Goal: Find specific page/section: Find specific page/section

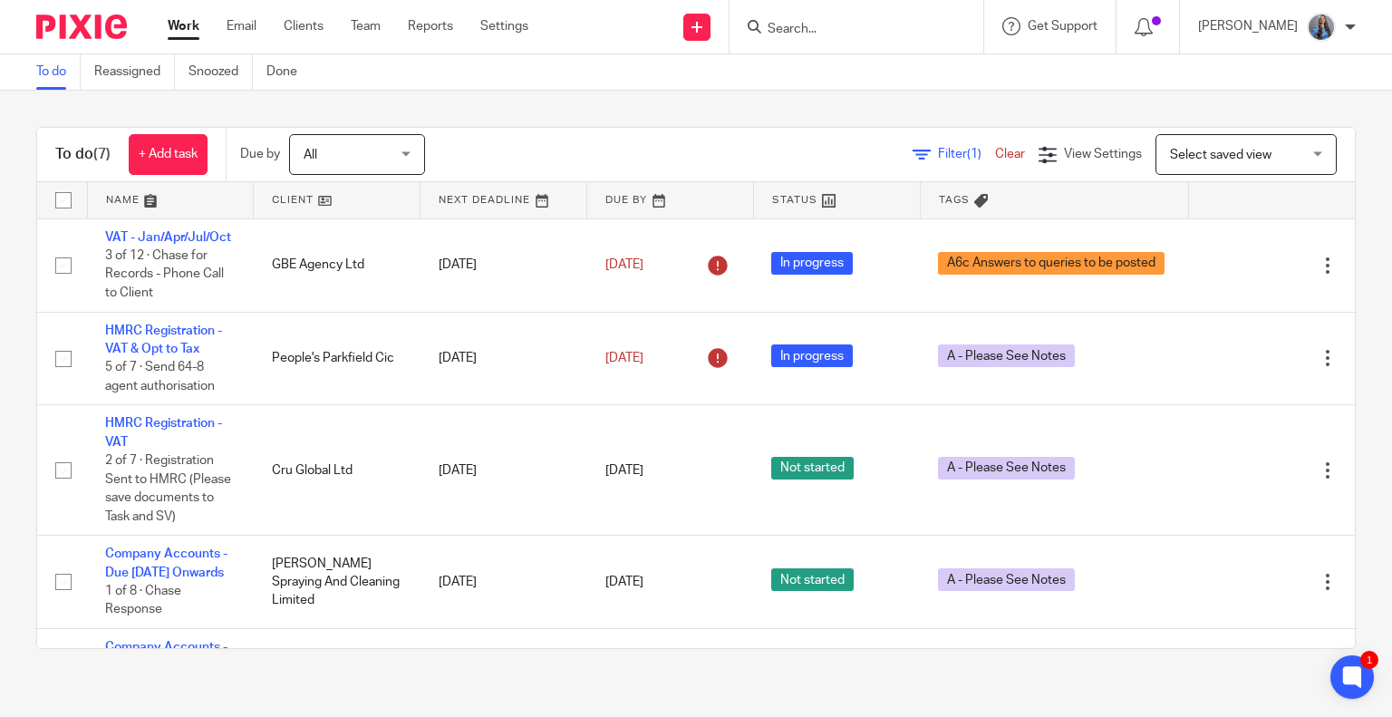
click at [896, 24] on input "Search" at bounding box center [847, 30] width 163 height 16
type input "hg r"
click at [830, 54] on div "HG R adPro Ltd" at bounding box center [875, 71] width 254 height 56
click at [823, 65] on link at bounding box center [874, 70] width 225 height 27
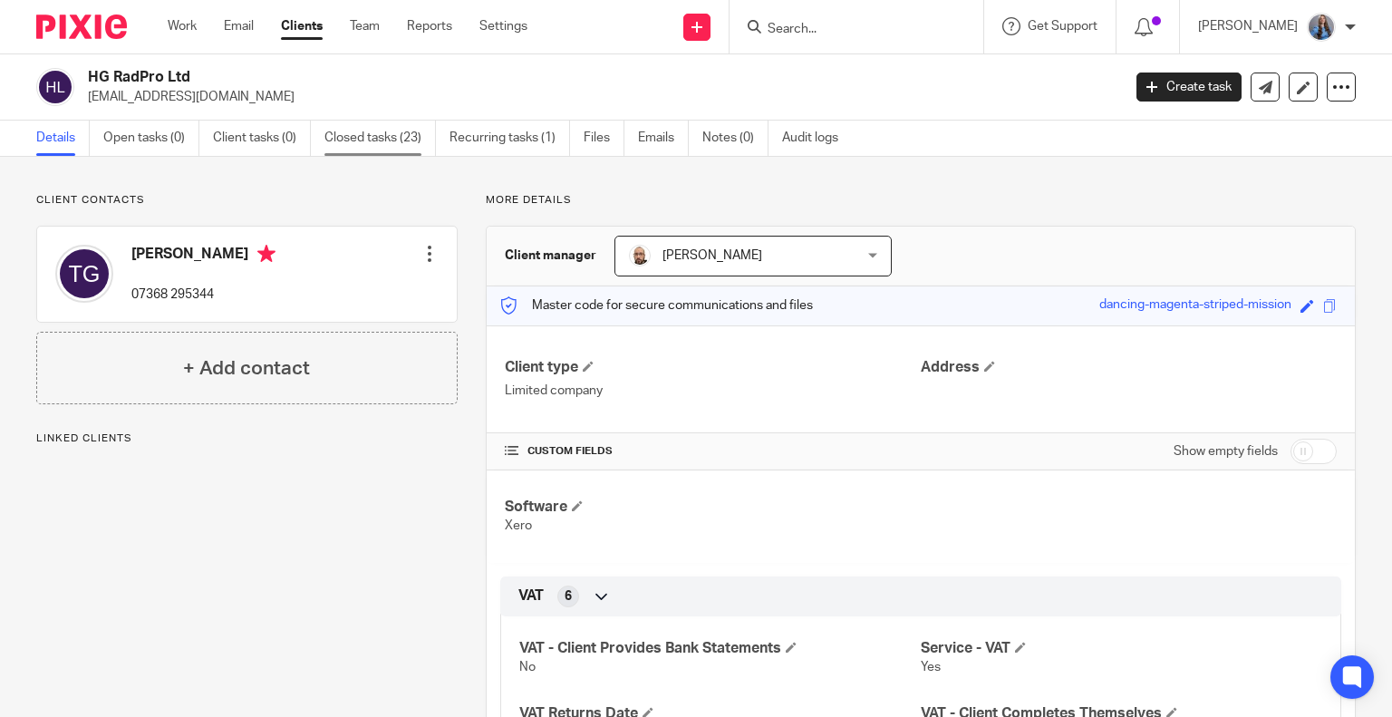
click at [363, 151] on link "Closed tasks (23)" at bounding box center [381, 138] width 112 height 35
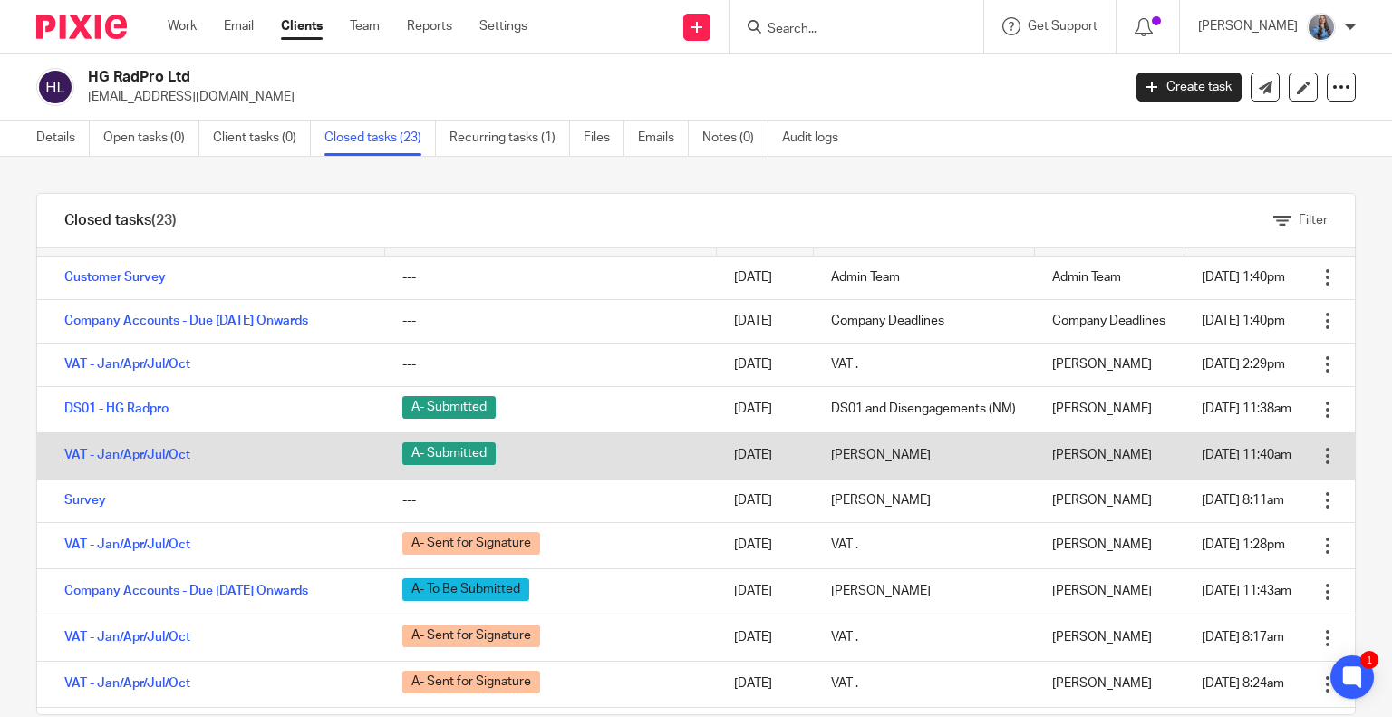
scroll to position [28, 0]
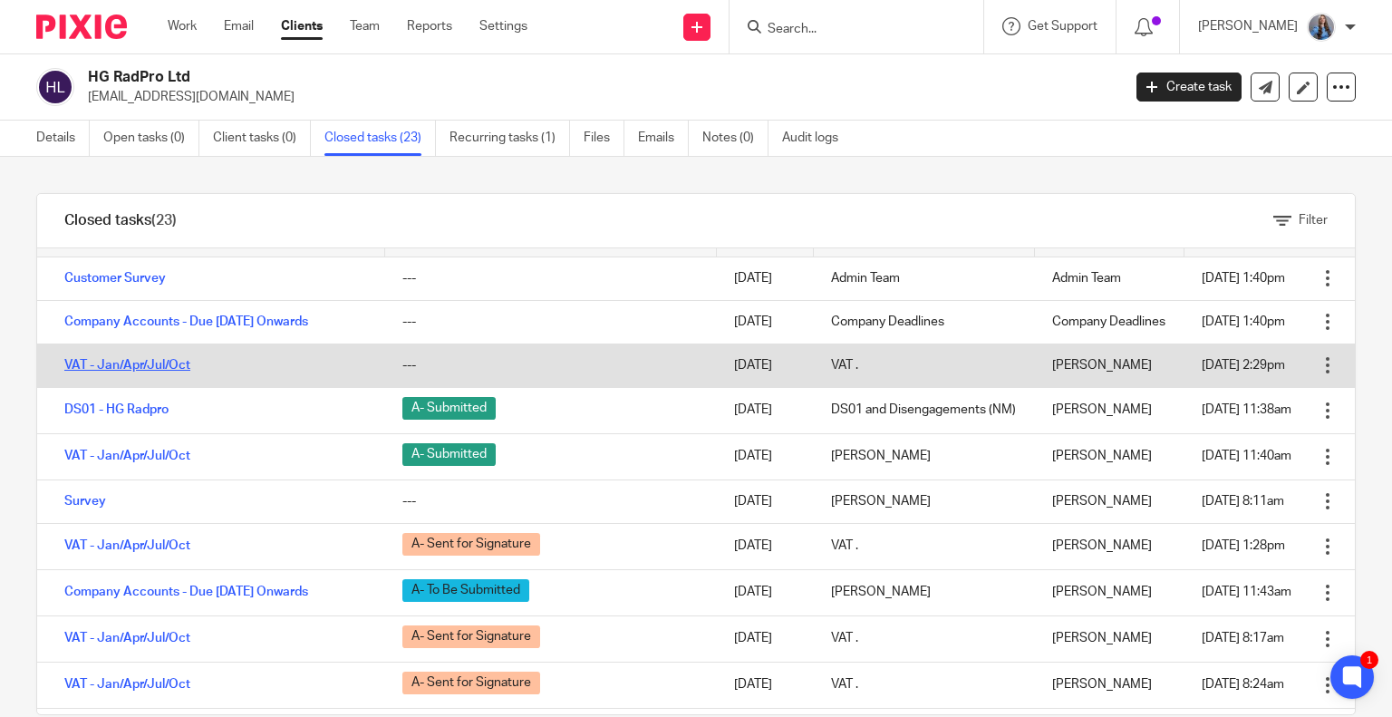
click at [162, 372] on link "VAT - Jan/Apr/Jul/Oct" at bounding box center [127, 365] width 126 height 13
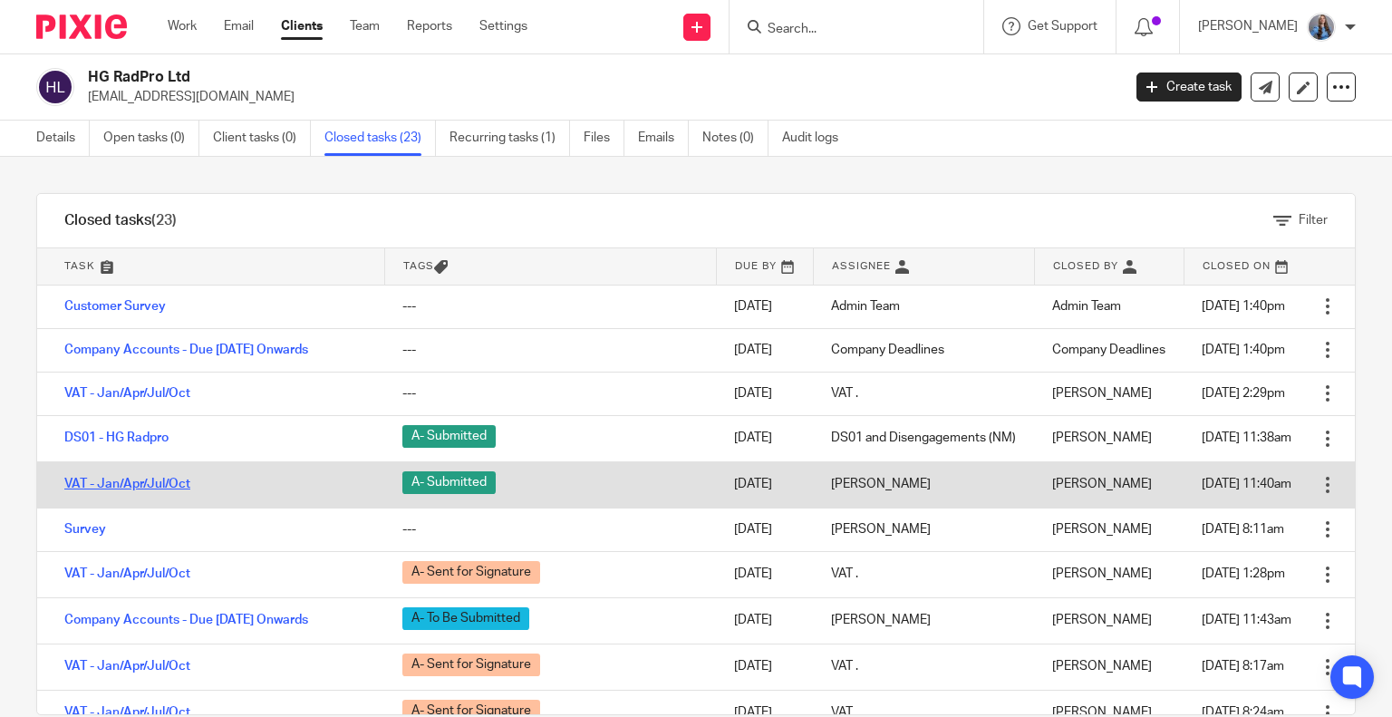
click at [99, 490] on link "VAT - Jan/Apr/Jul/Oct" at bounding box center [127, 484] width 126 height 13
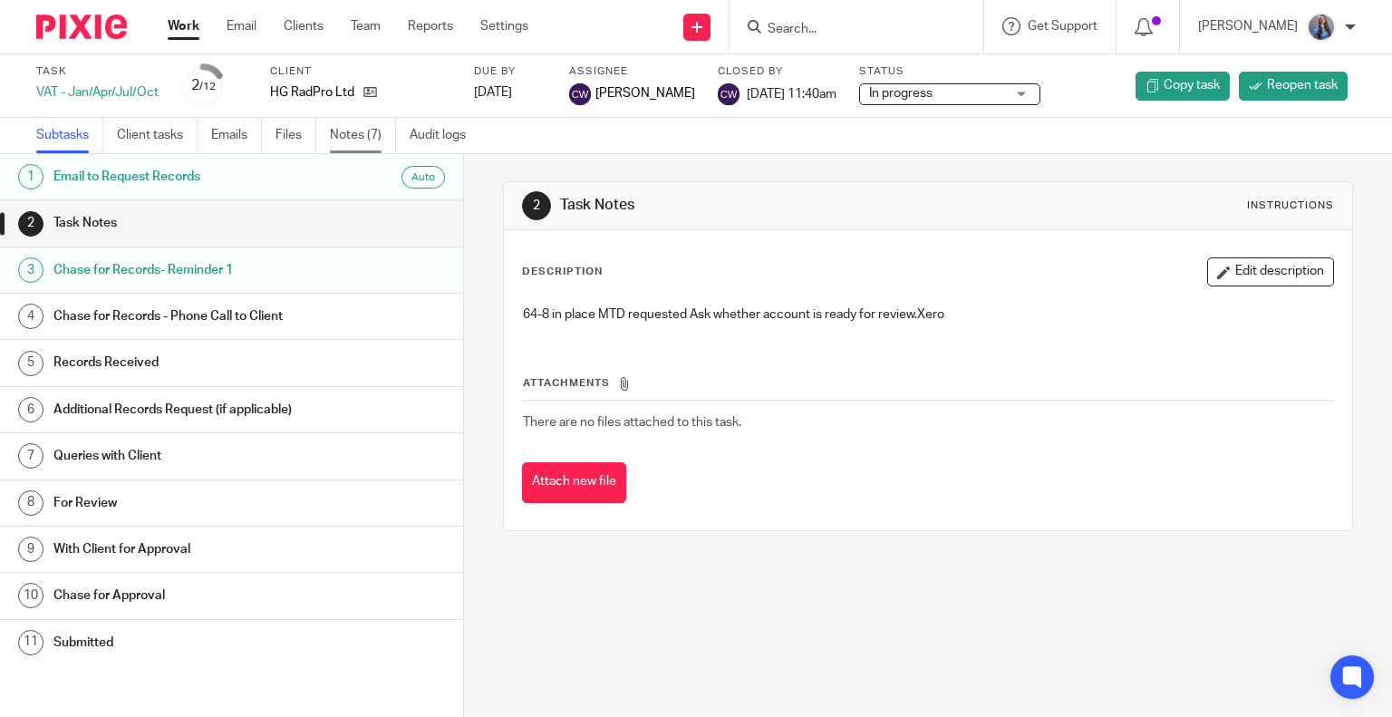
click at [351, 141] on link "Notes (7)" at bounding box center [363, 135] width 66 height 35
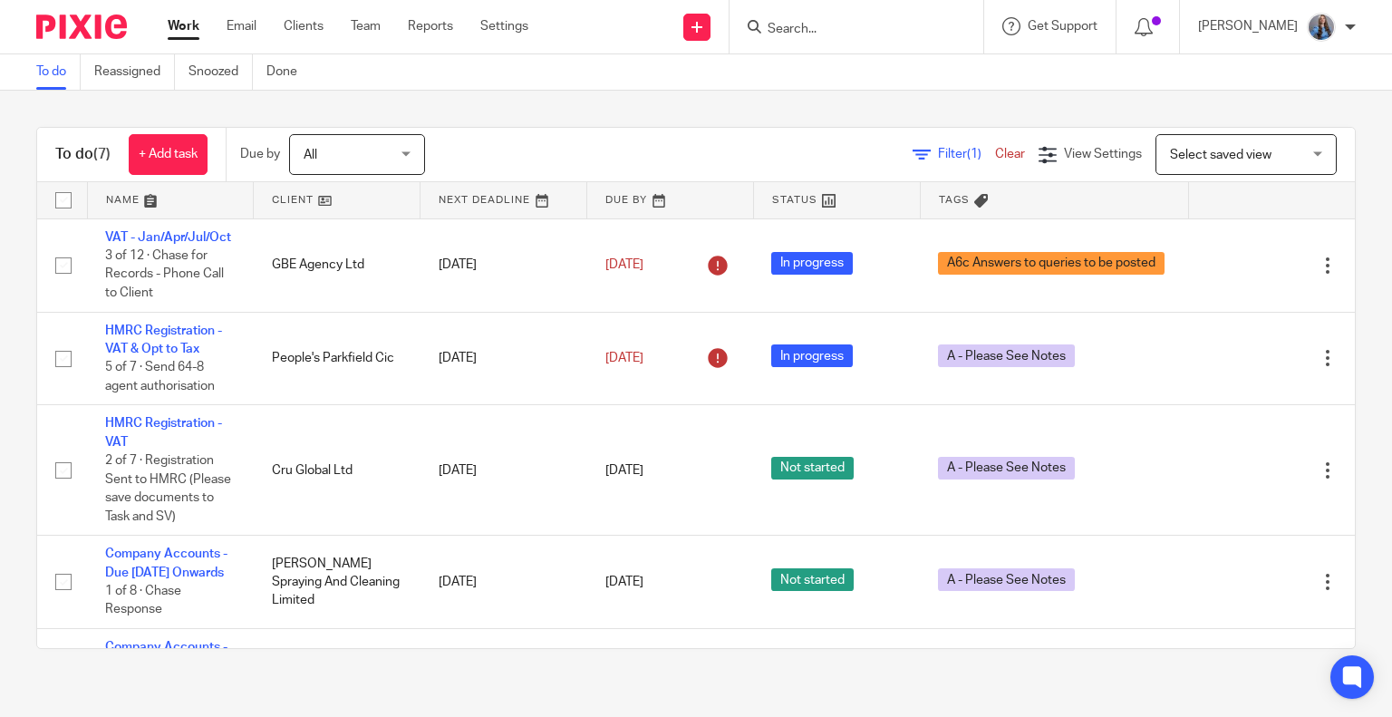
click at [821, 7] on div at bounding box center [857, 26] width 254 height 53
click at [814, 18] on form at bounding box center [862, 26] width 193 height 23
click at [805, 23] on input "Search" at bounding box center [847, 30] width 163 height 16
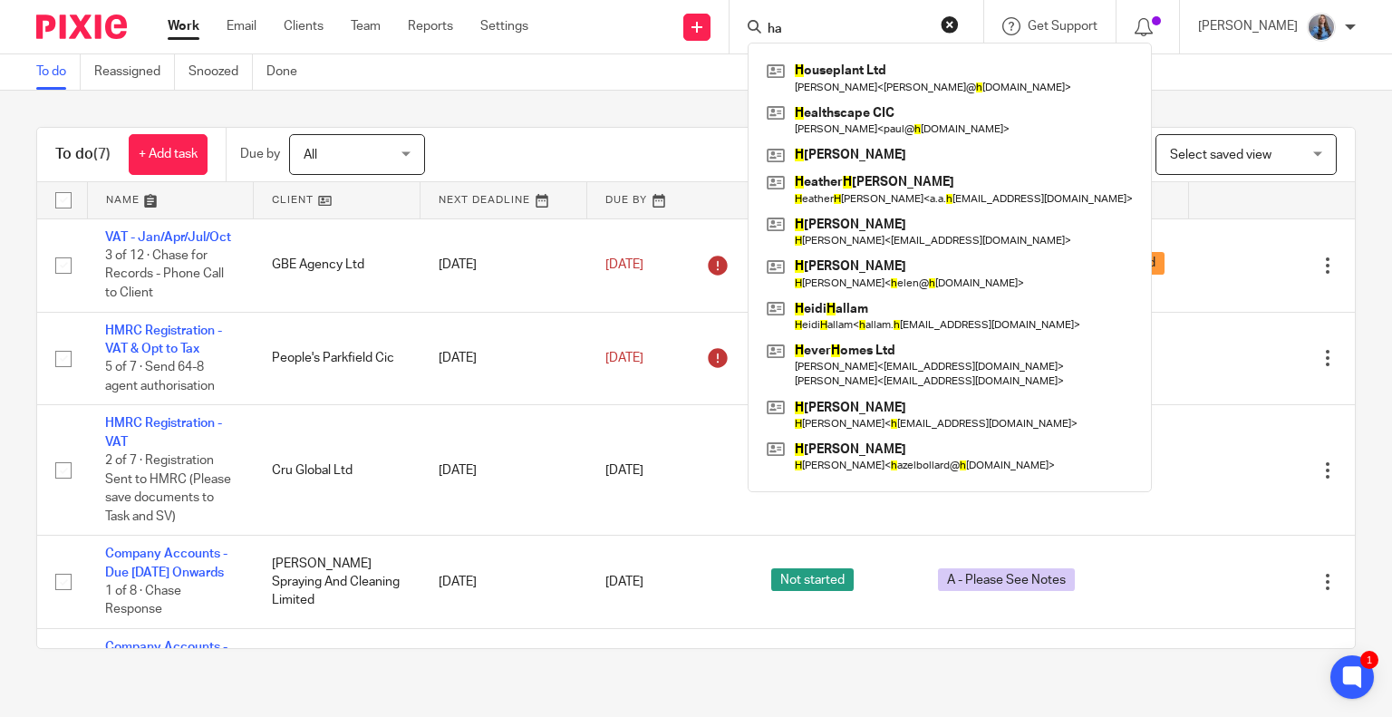
type input "h"
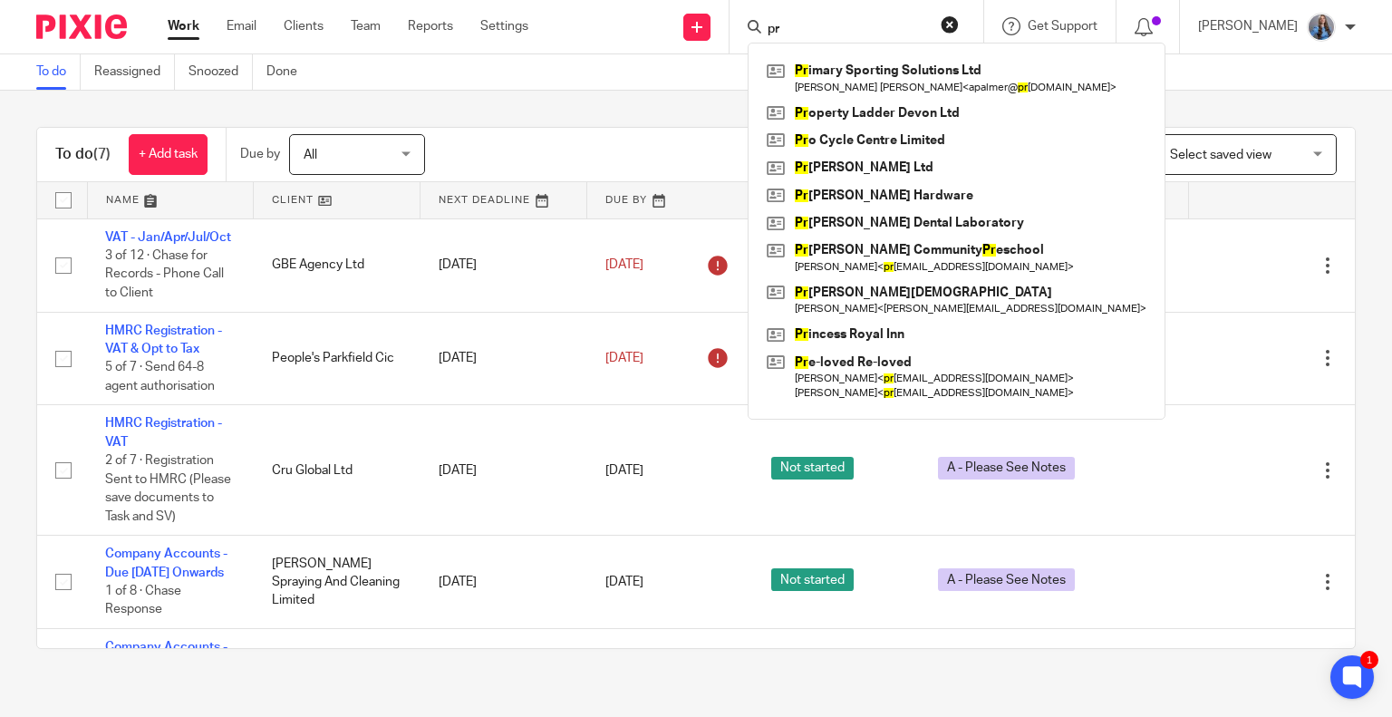
type input "p"
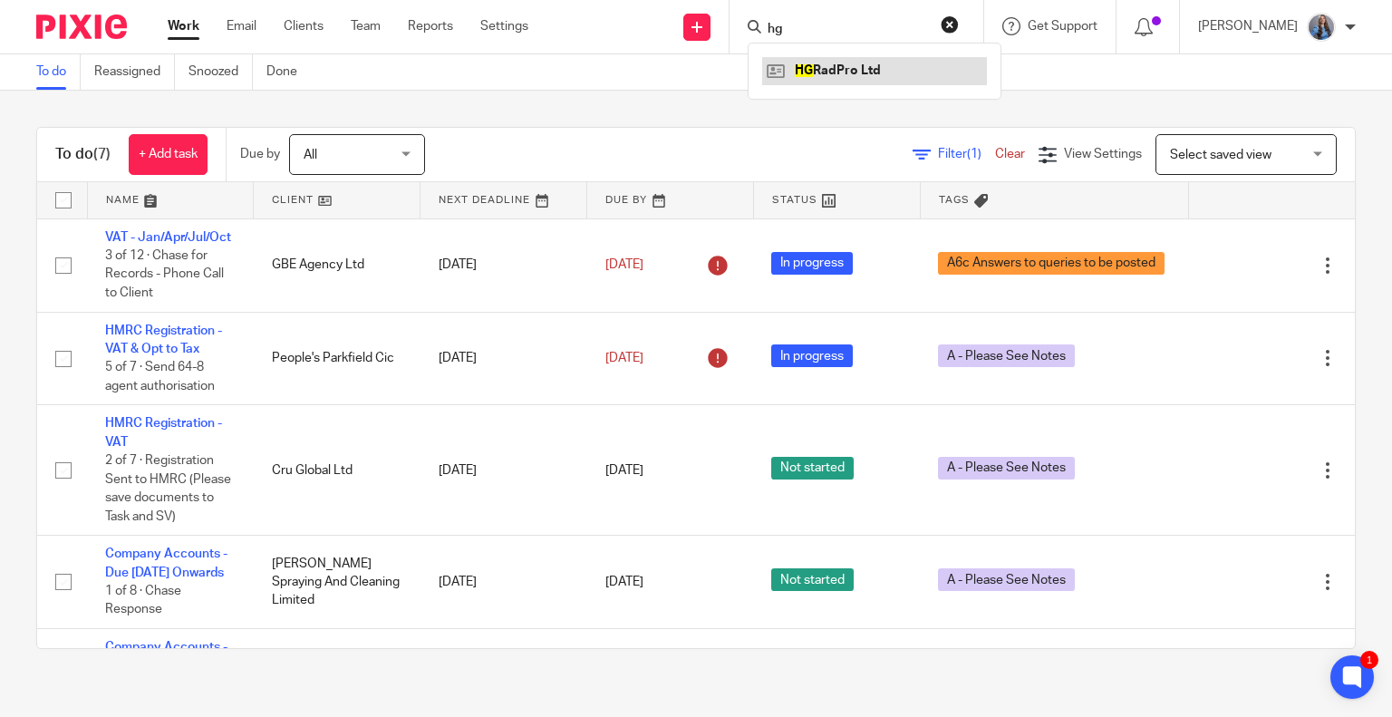
type input "hg"
click at [819, 68] on link at bounding box center [874, 70] width 225 height 27
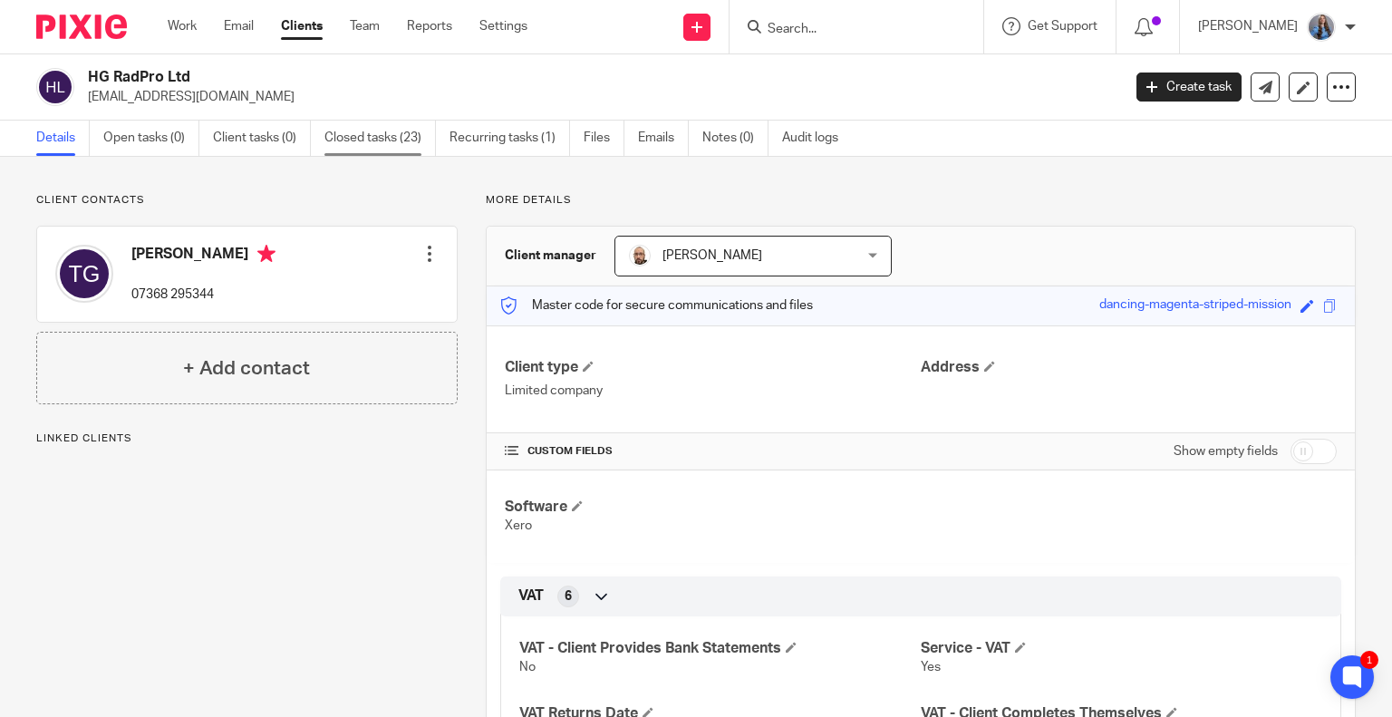
click at [371, 145] on link "Closed tasks (23)" at bounding box center [381, 138] width 112 height 35
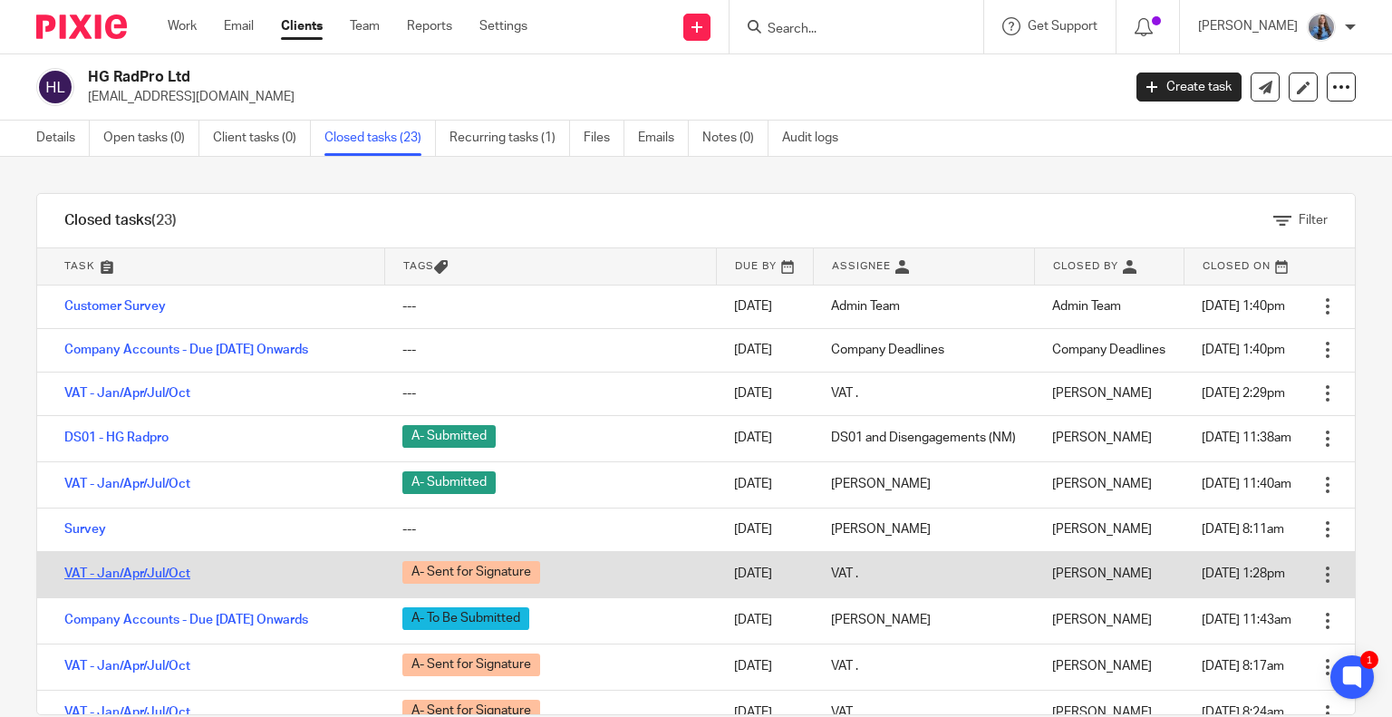
click at [93, 580] on link "VAT - Jan/Apr/Jul/Oct" at bounding box center [127, 573] width 126 height 13
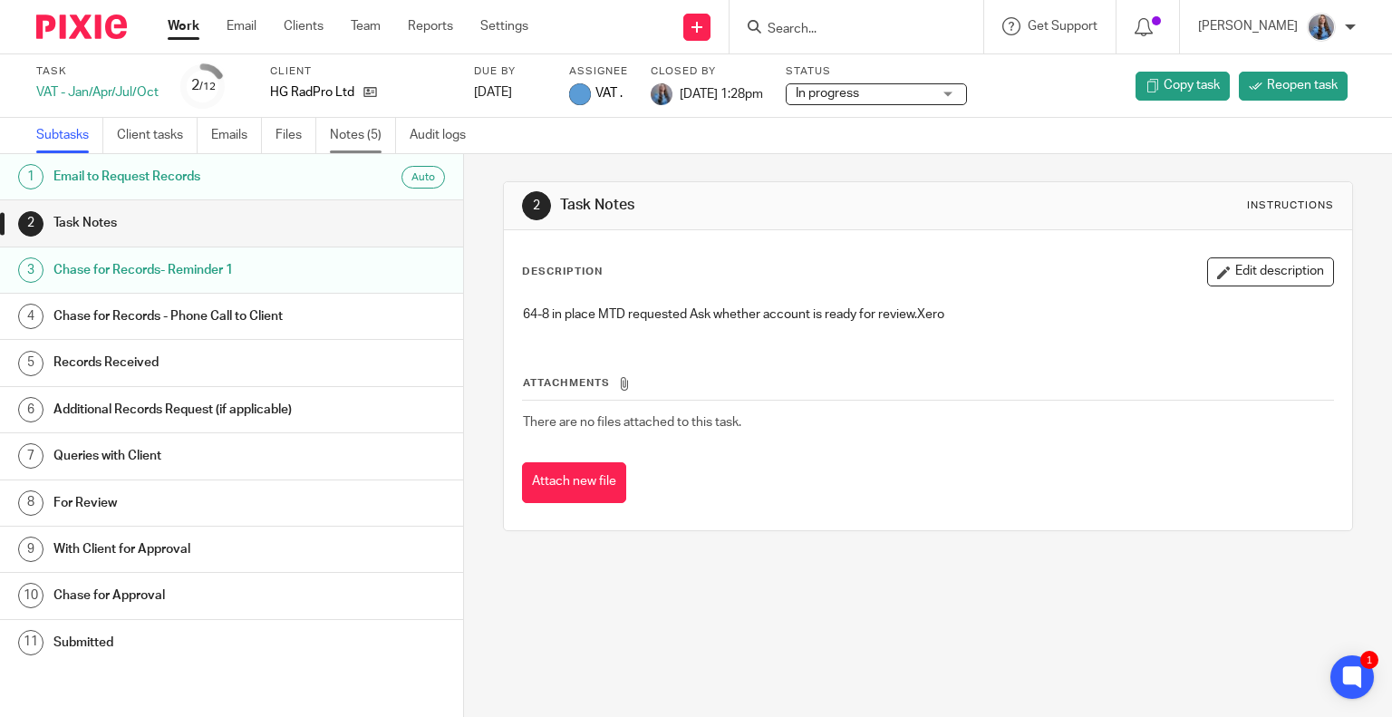
click at [371, 129] on link "Notes (5)" at bounding box center [363, 135] width 66 height 35
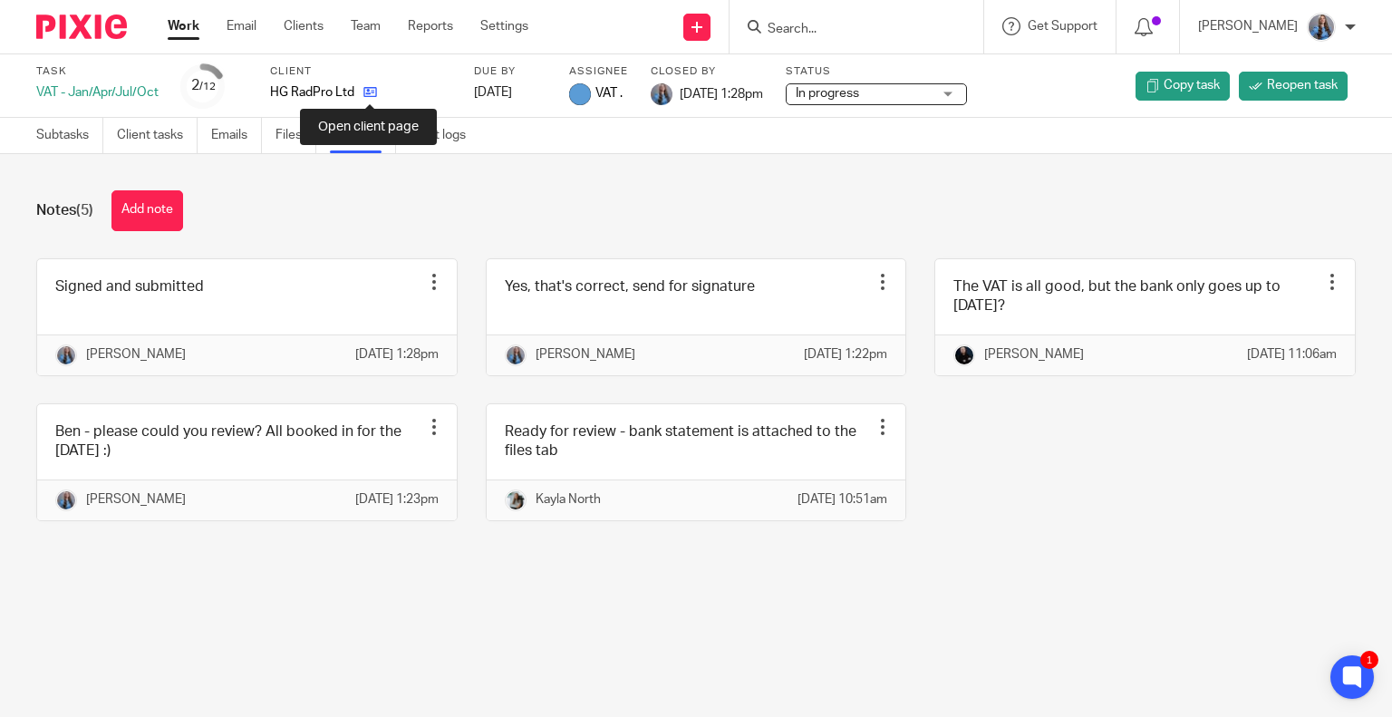
click at [366, 99] on icon at bounding box center [371, 92] width 14 height 14
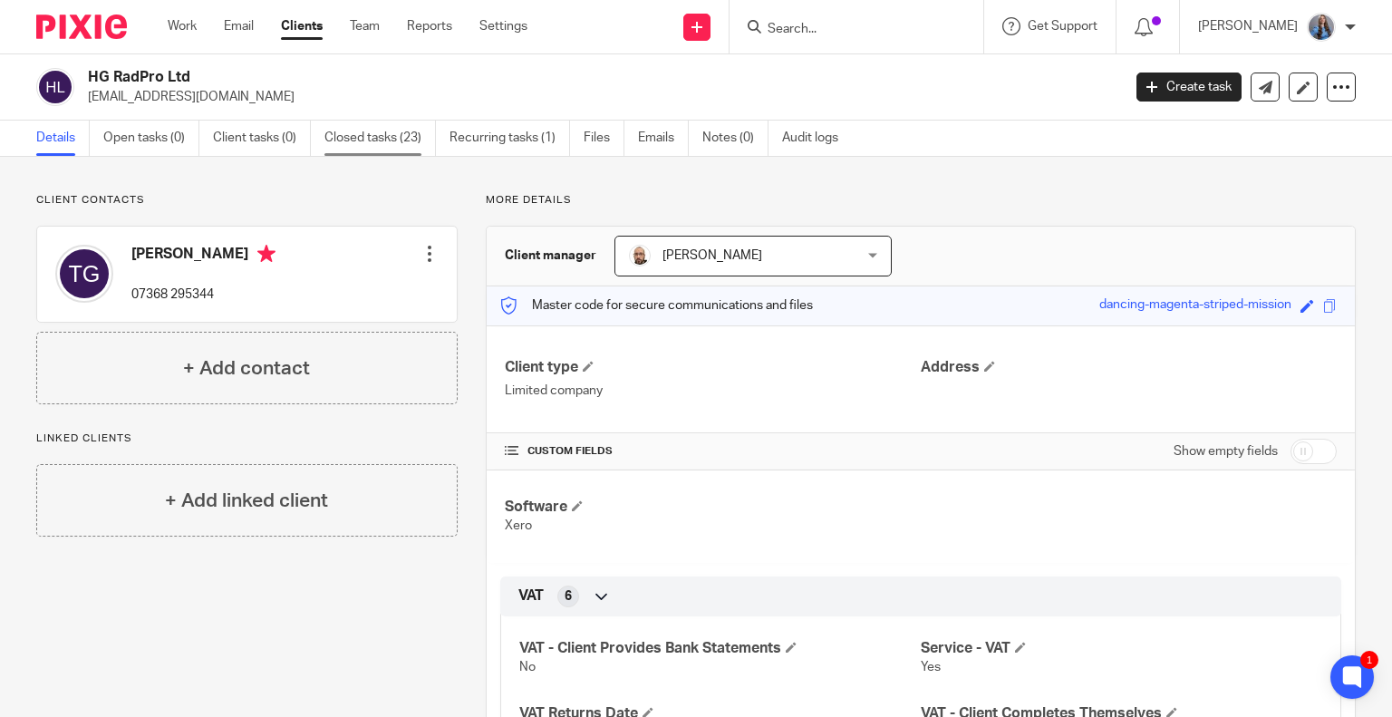
click at [377, 129] on link "Closed tasks (23)" at bounding box center [381, 138] width 112 height 35
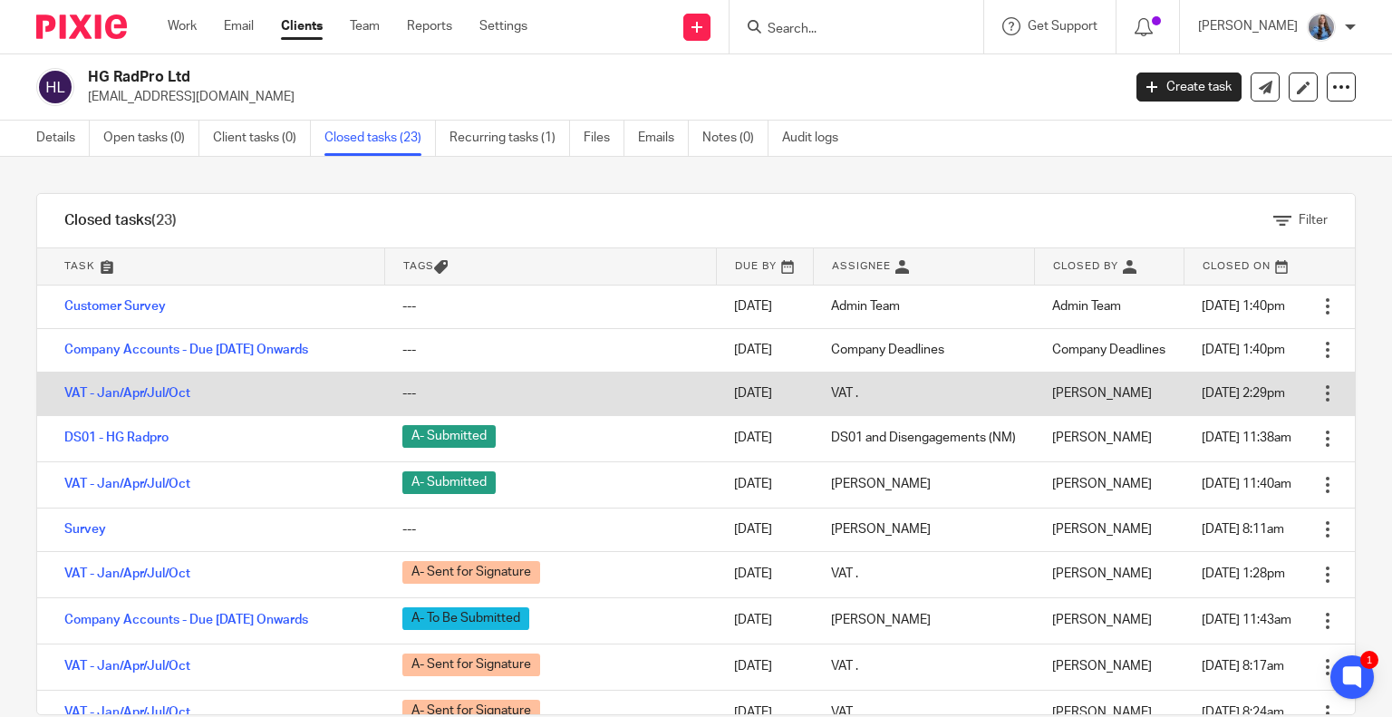
click at [105, 412] on td "VAT - Jan/Apr/Jul/Oct" at bounding box center [210, 394] width 347 height 44
click at [142, 400] on link "VAT - Jan/Apr/Jul/Oct" at bounding box center [127, 393] width 126 height 13
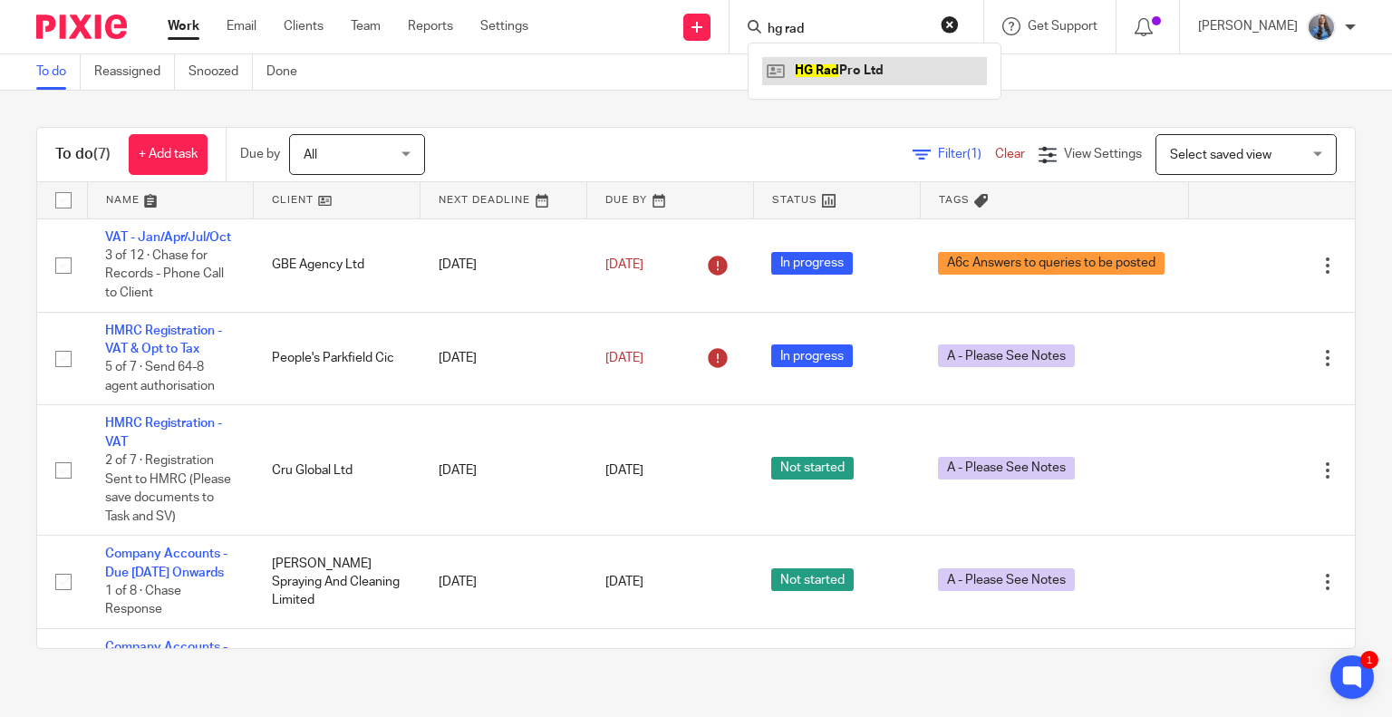
type input "hg rad"
click at [823, 62] on link at bounding box center [874, 70] width 225 height 27
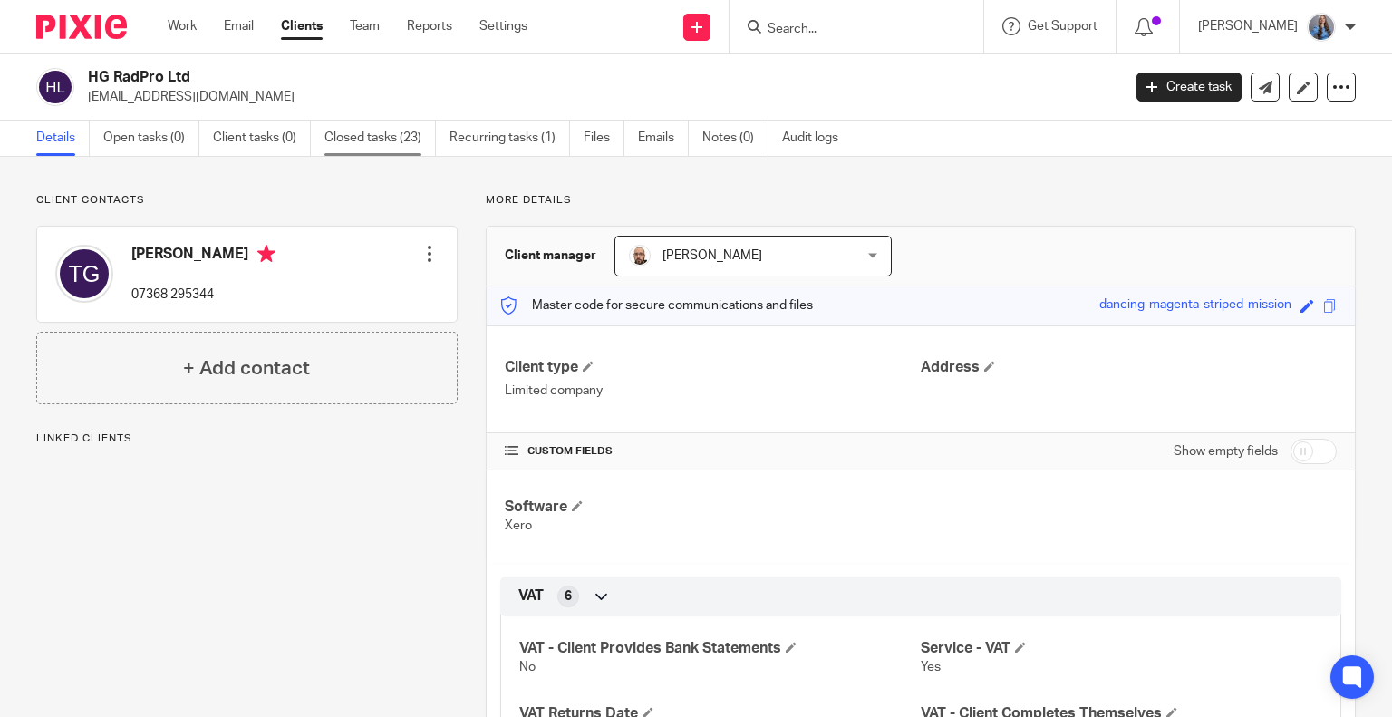
click at [370, 136] on link "Closed tasks (23)" at bounding box center [381, 138] width 112 height 35
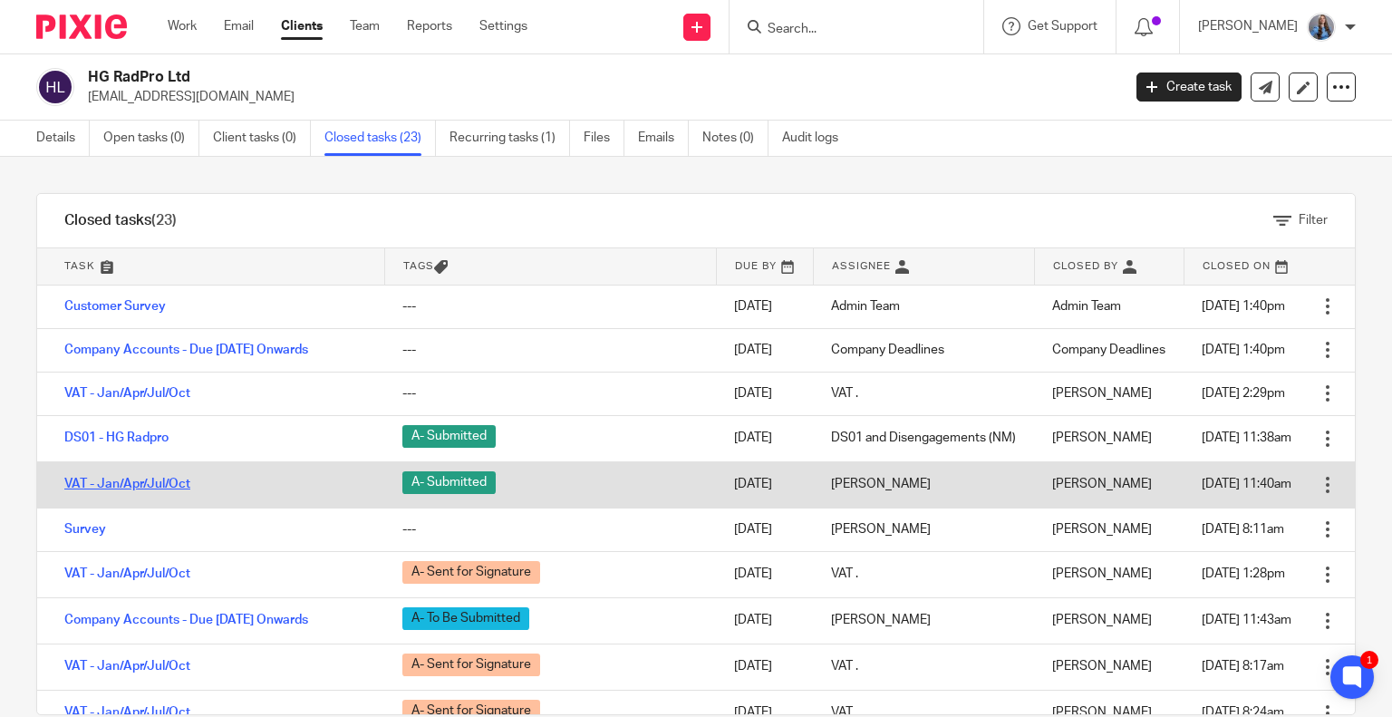
click at [132, 490] on link "VAT - Jan/Apr/Jul/Oct" at bounding box center [127, 484] width 126 height 13
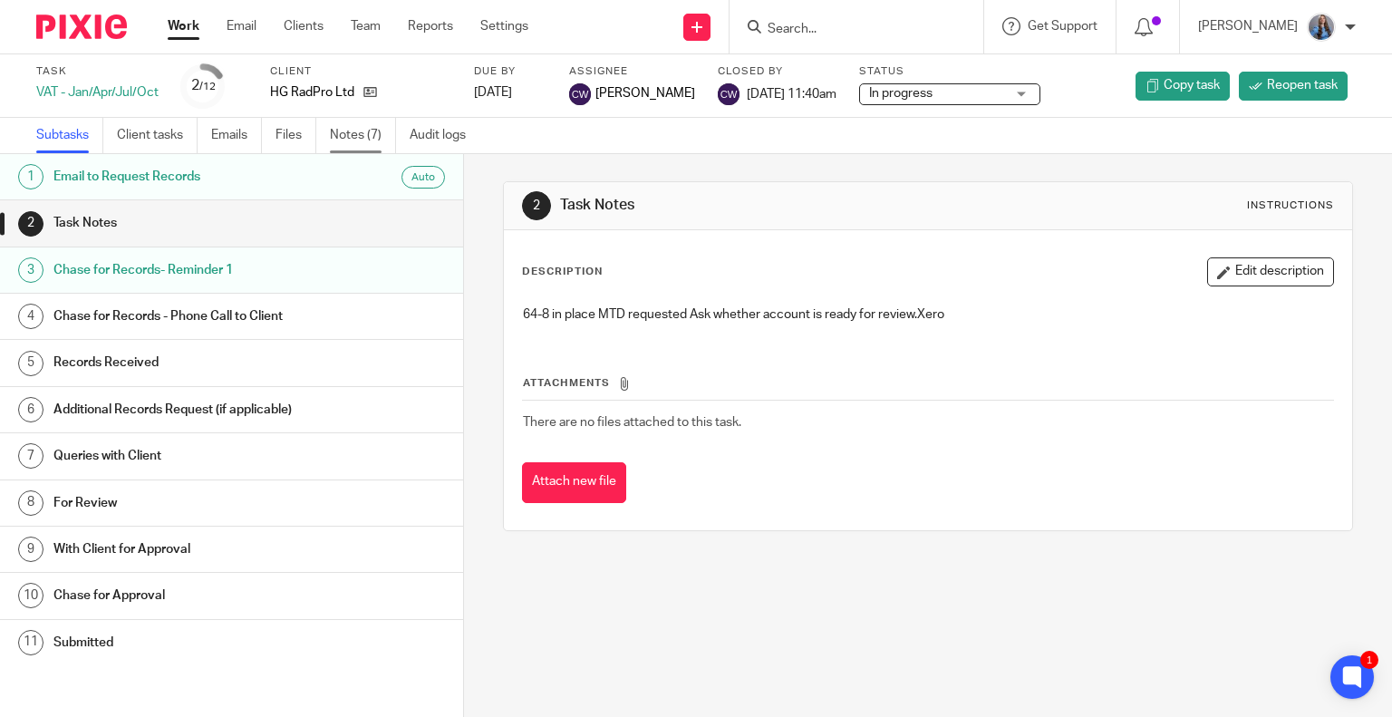
click at [342, 147] on link "Notes (7)" at bounding box center [363, 135] width 66 height 35
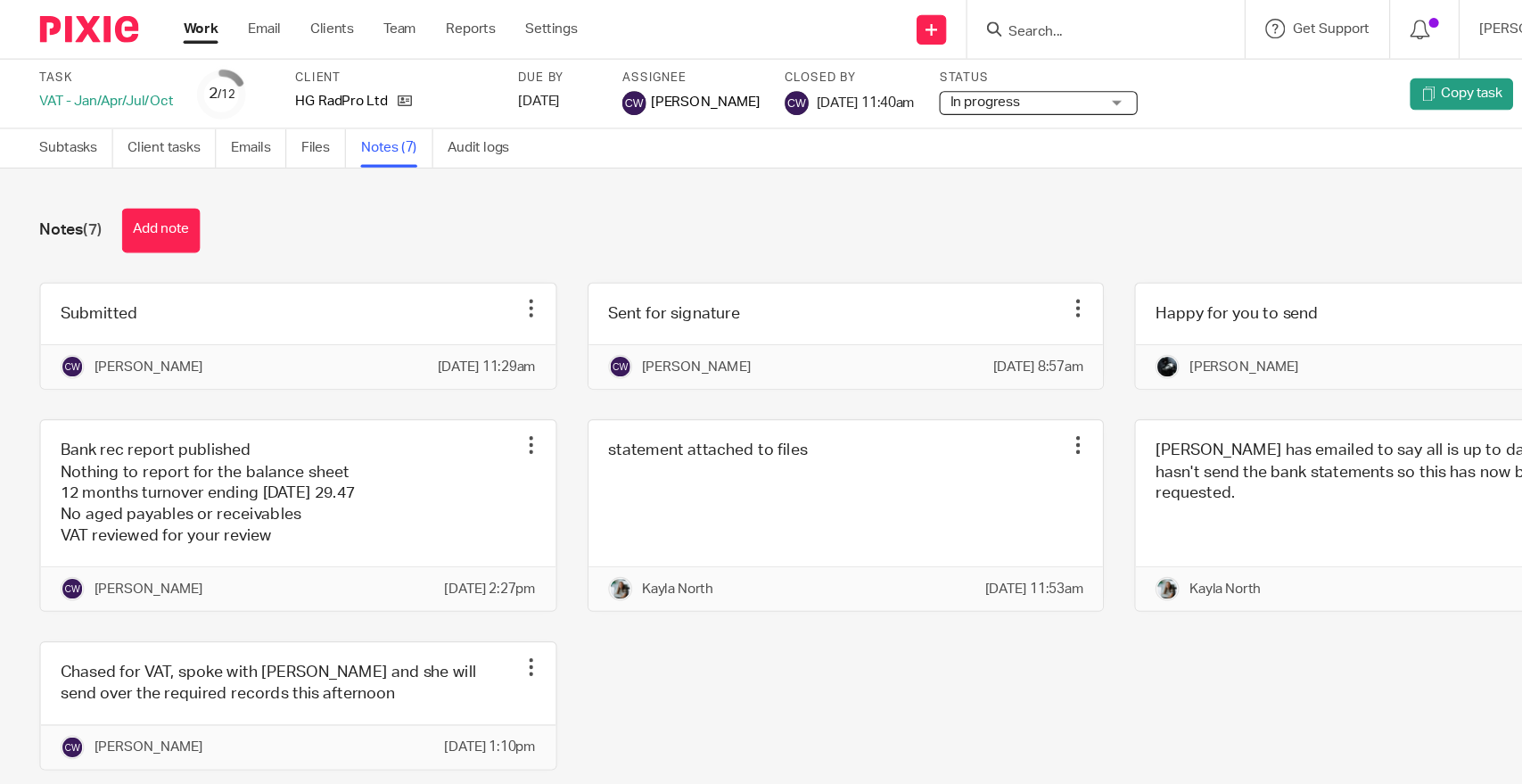
scroll to position [28, 0]
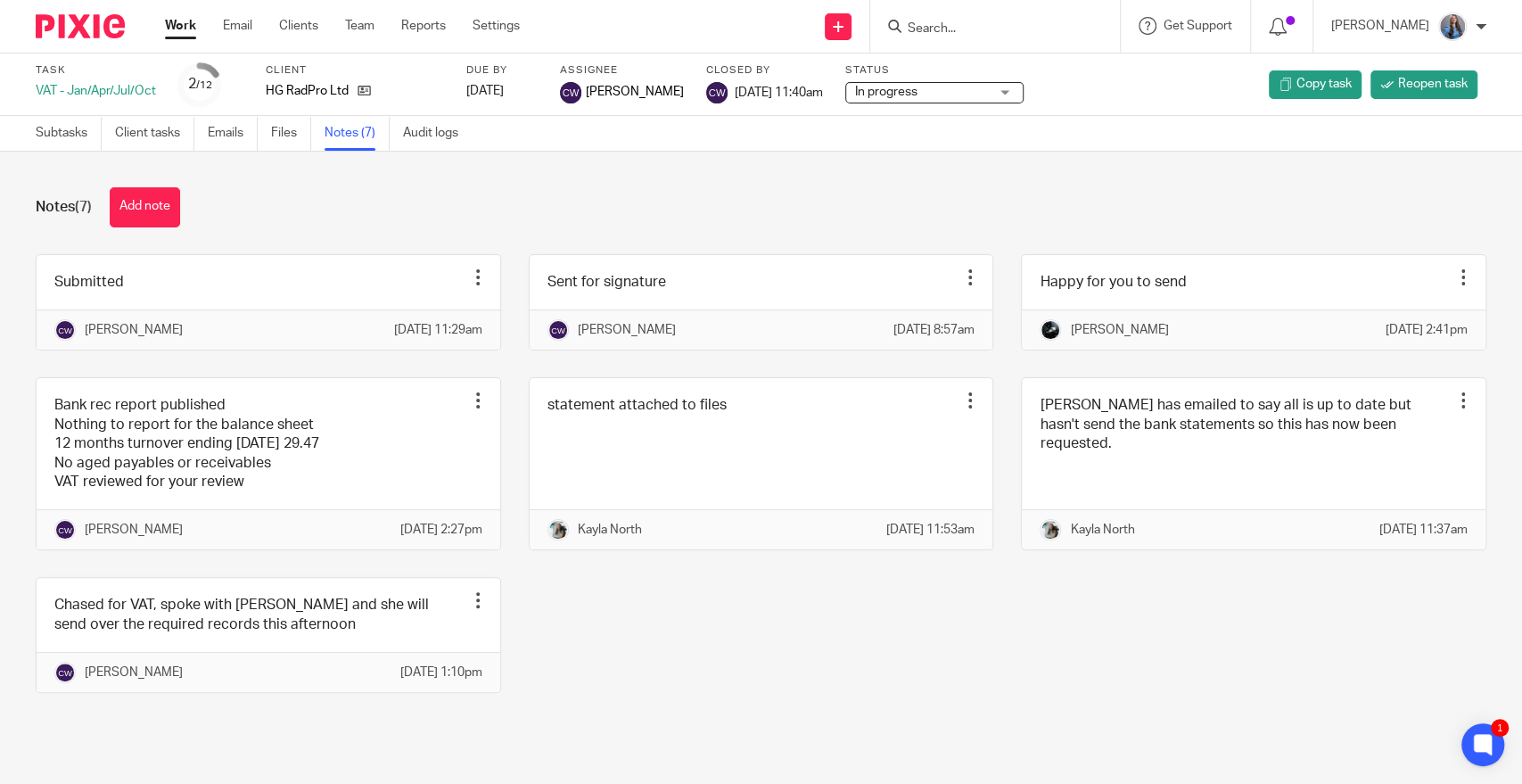
drag, startPoint x: 1363, startPoint y: 2, endPoint x: 692, endPoint y: 644, distance: 928.7
click at [692, 644] on div "Submitted Edit note Delete note [PERSON_NAME] [DATE] 11:29am Sent for signature…" at bounding box center [747, 487] width 1479 height 466
